Goal: Information Seeking & Learning: Check status

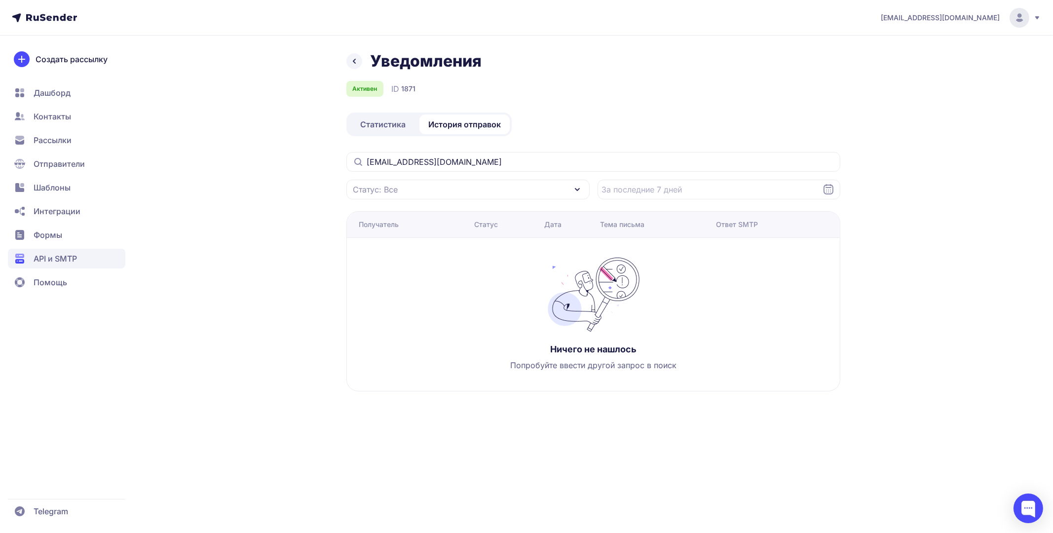
click at [398, 130] on span "Статистика" at bounding box center [382, 124] width 45 height 12
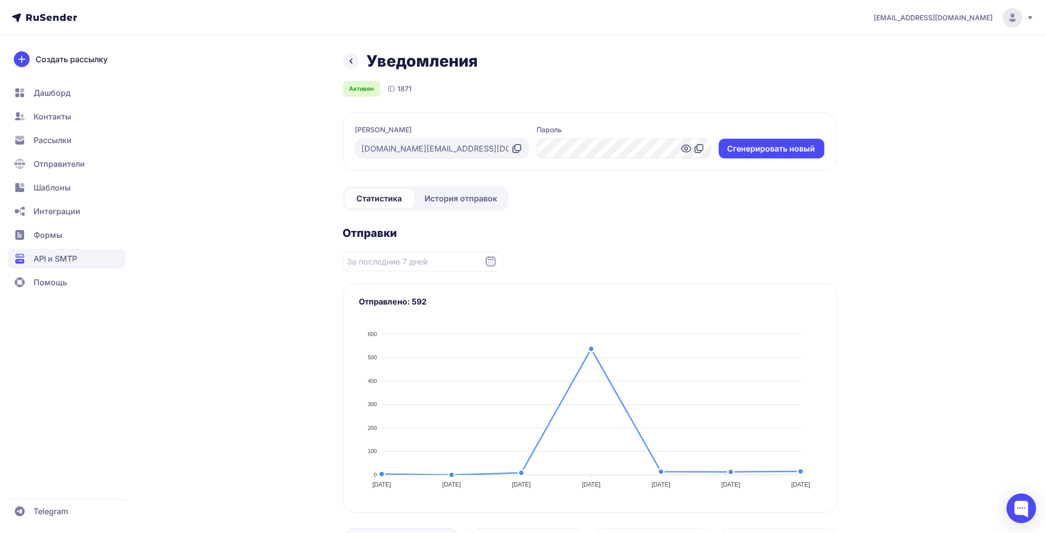
click at [472, 196] on span "История отправок" at bounding box center [461, 198] width 73 height 12
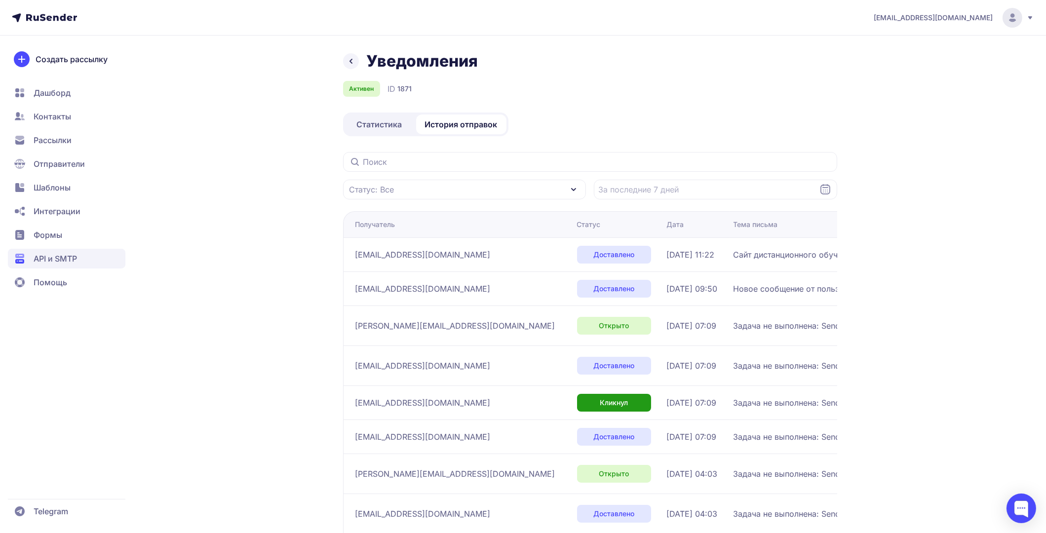
click at [271, 263] on div "Уведомления Активен ID 1871 Статистика История отправок Статус: Все Получатель …" at bounding box center [523, 356] width 711 height 611
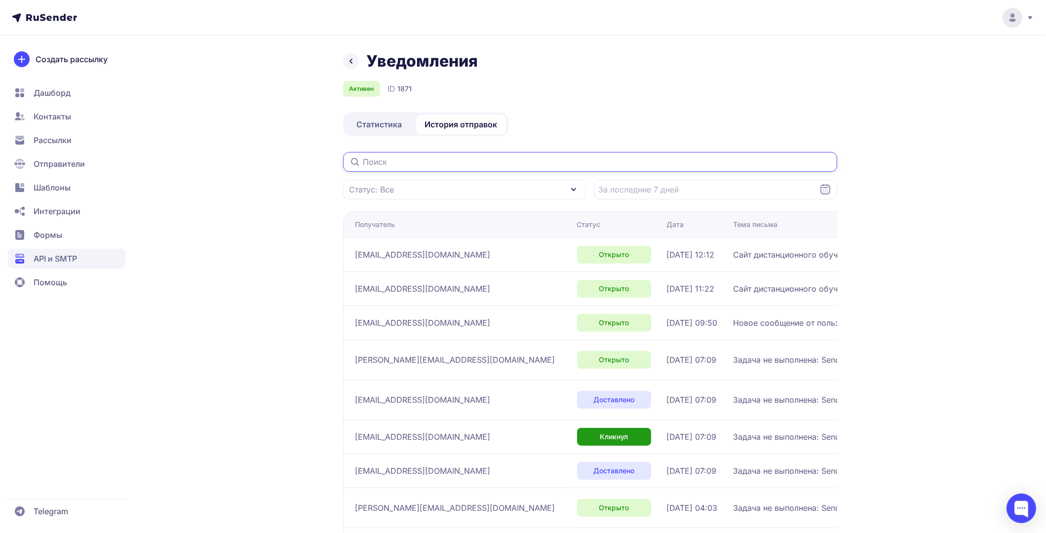
click at [459, 164] on input "text" at bounding box center [590, 162] width 494 height 20
paste input "p.0sipova@mail.ru"
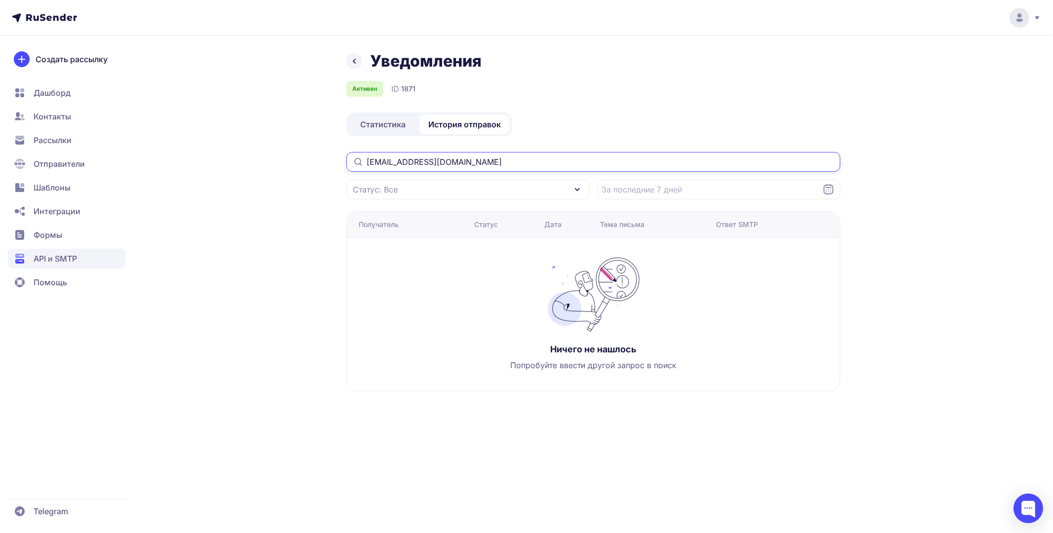
type input "p.0sipova@mail.ru"
drag, startPoint x: 471, startPoint y: 162, endPoint x: 257, endPoint y: 147, distance: 214.7
click at [259, 147] on div "Уведомления Активен ID 1871 Статистика История отправок p.0sipova@mail.ru Стату…" at bounding box center [526, 233] width 711 height 364
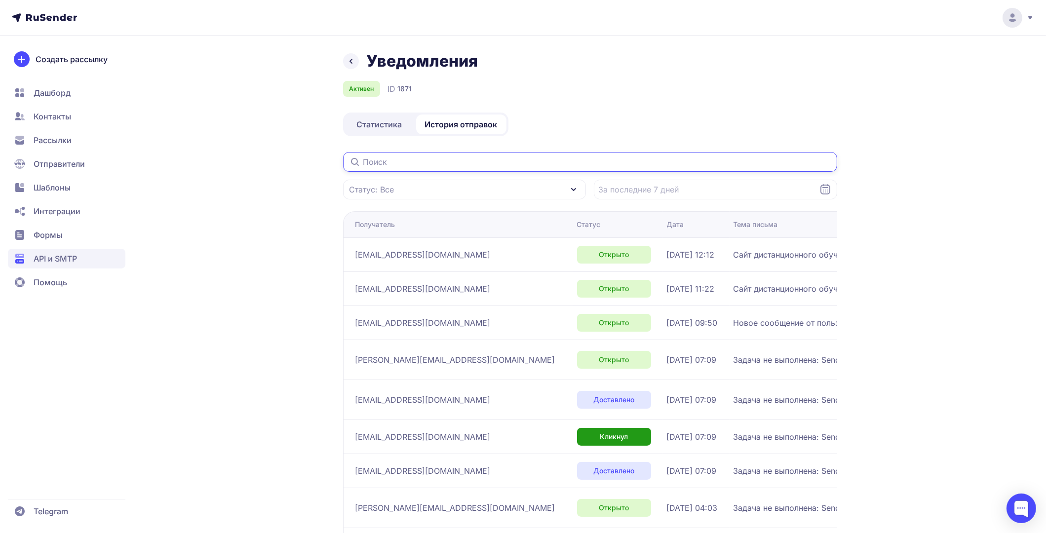
drag, startPoint x: 427, startPoint y: 156, endPoint x: 339, endPoint y: 160, distance: 87.5
click at [339, 160] on div "Уведомления Активен ID 1871 Статистика История отправок Статус: Все Получатель …" at bounding box center [523, 356] width 711 height 611
paste input "[EMAIL_ADDRESS][DOMAIN_NAME]"
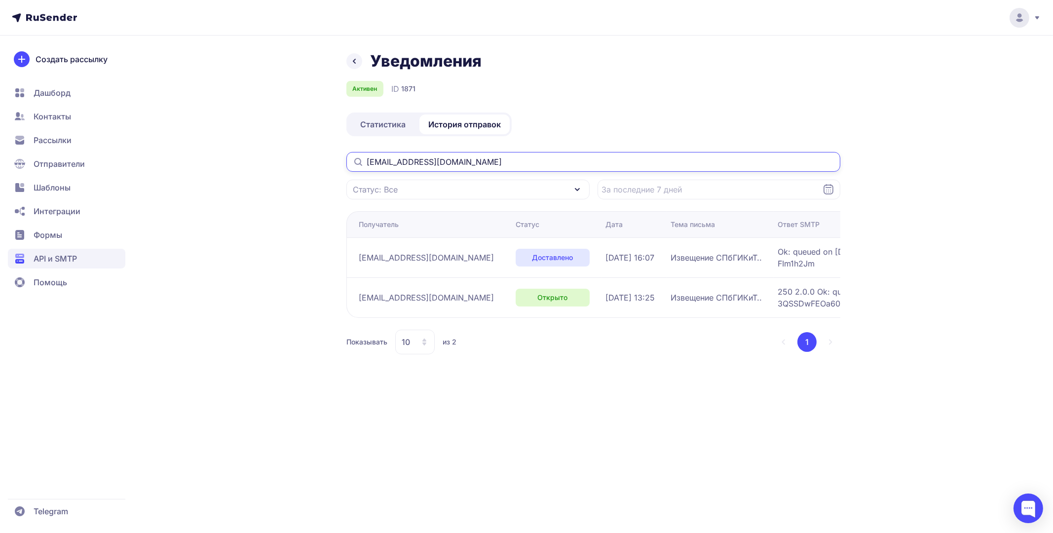
type input "[EMAIL_ADDRESS][DOMAIN_NAME]"
drag, startPoint x: 357, startPoint y: 256, endPoint x: 715, endPoint y: 267, distance: 357.9
click at [715, 267] on tr "sogrish@yandex.ru Доставлено 01.09.2025, 16:07 Извещение СПбГИКиТ.. Ok: queued …" at bounding box center [691, 257] width 690 height 40
copy tr "sogrish@yandex.ru Доставлено 01.09.2025, 16:07 Извещение СПбГИКиТ.."
